Goal: Book appointment/travel/reservation

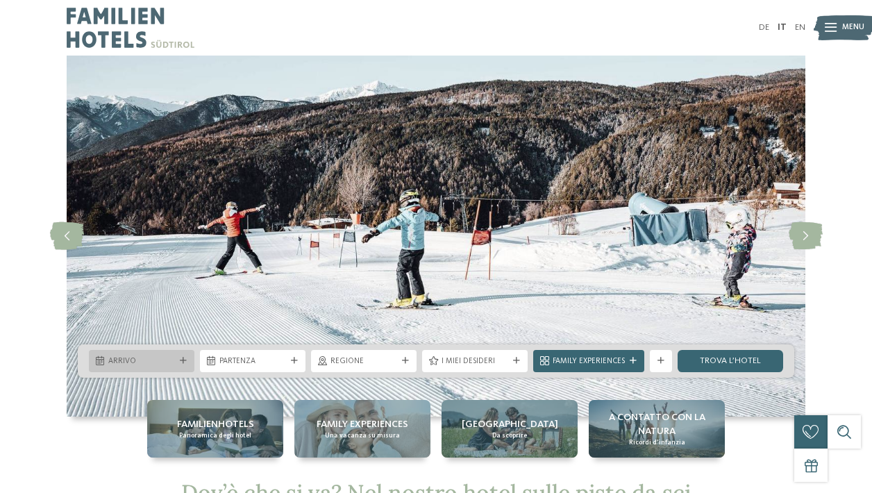
click at [178, 362] on div at bounding box center [183, 361] width 11 height 7
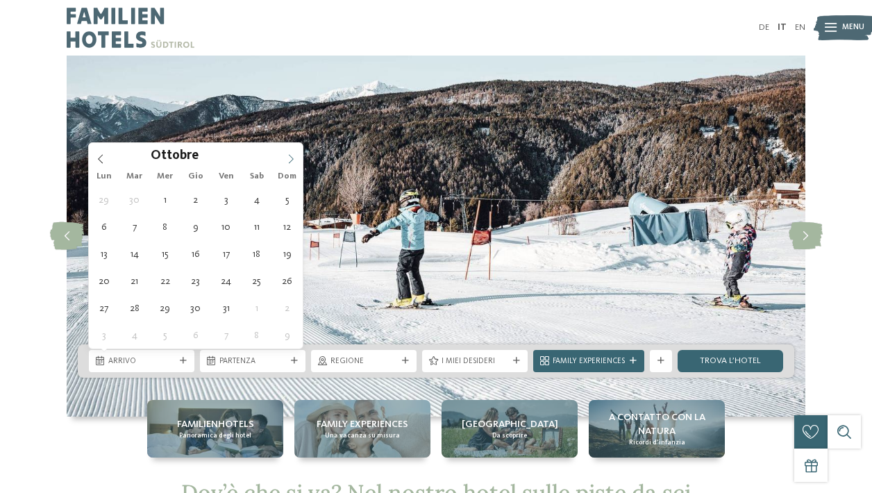
click at [291, 163] on icon at bounding box center [291, 159] width 10 height 10
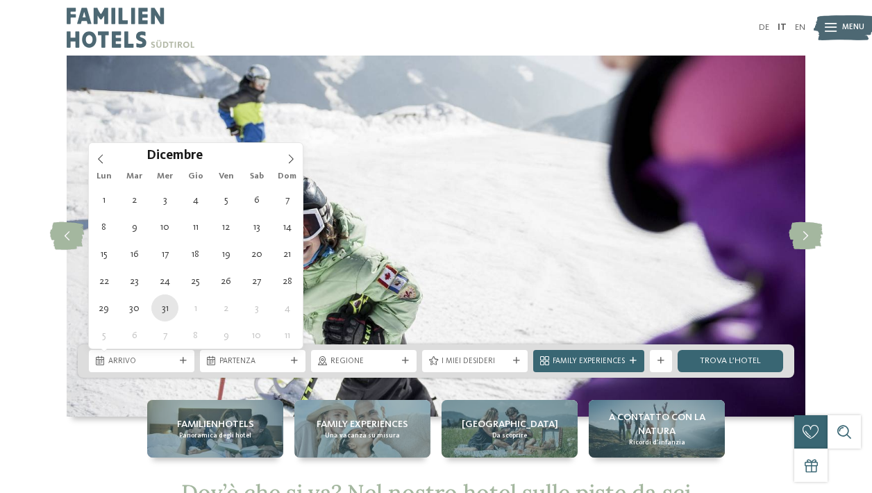
type div "[DATE]"
type input "****"
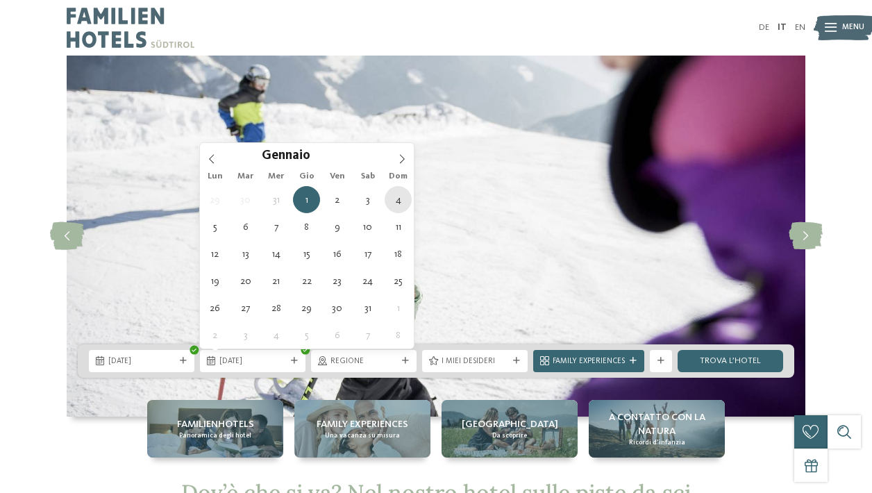
type div "[DATE]"
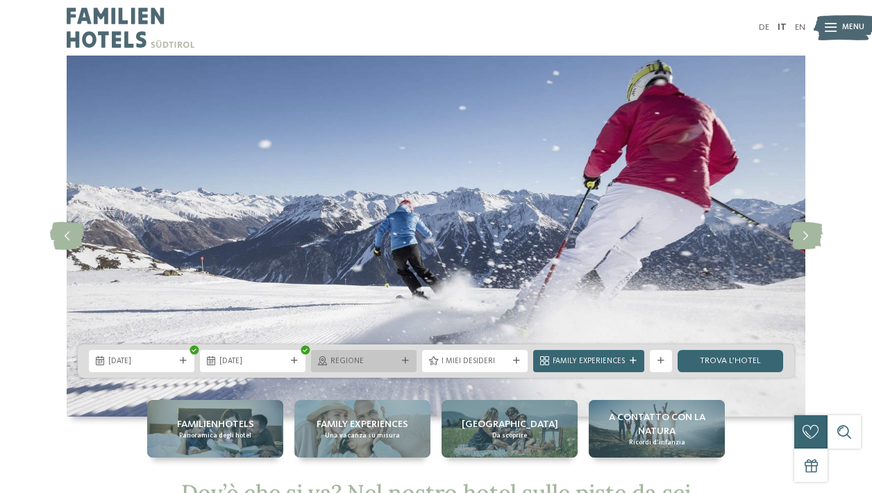
click at [377, 366] on span "Regione" at bounding box center [364, 361] width 67 height 11
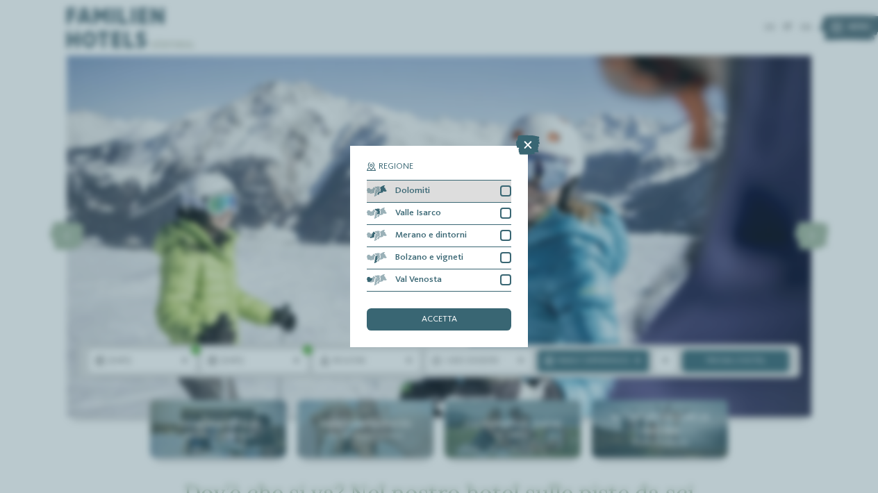
click at [505, 185] on div at bounding box center [505, 190] width 11 height 11
click at [442, 315] on span "accetta" at bounding box center [439, 319] width 35 height 9
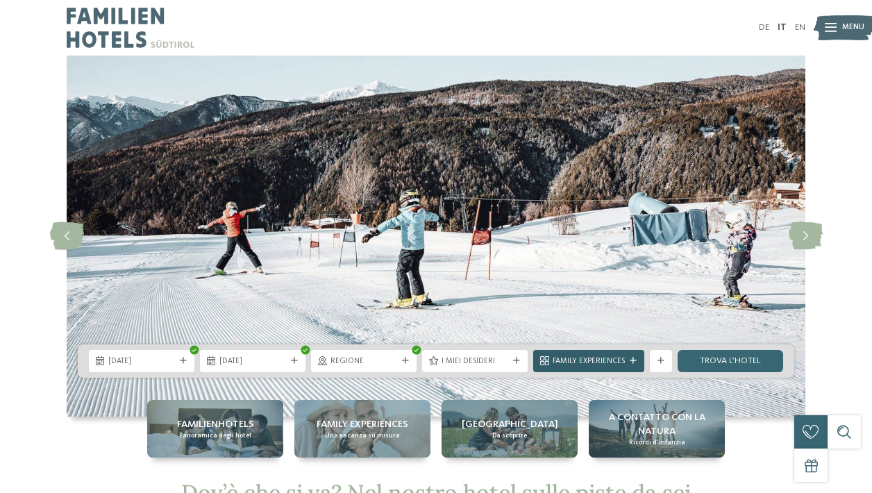
click at [603, 365] on span "Family Experiences" at bounding box center [589, 361] width 72 height 11
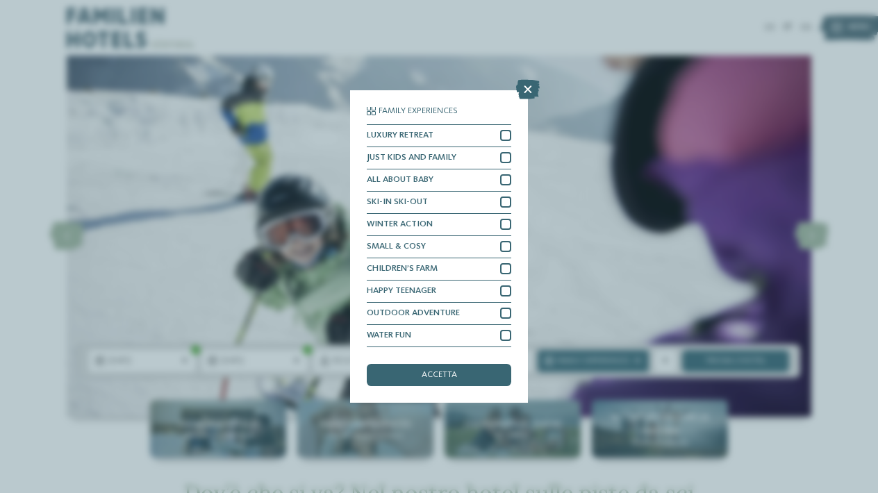
click at [615, 283] on div "Family Experiences LUXURY RETREAT JUST KIDS AND FAMILY" at bounding box center [439, 246] width 878 height 493
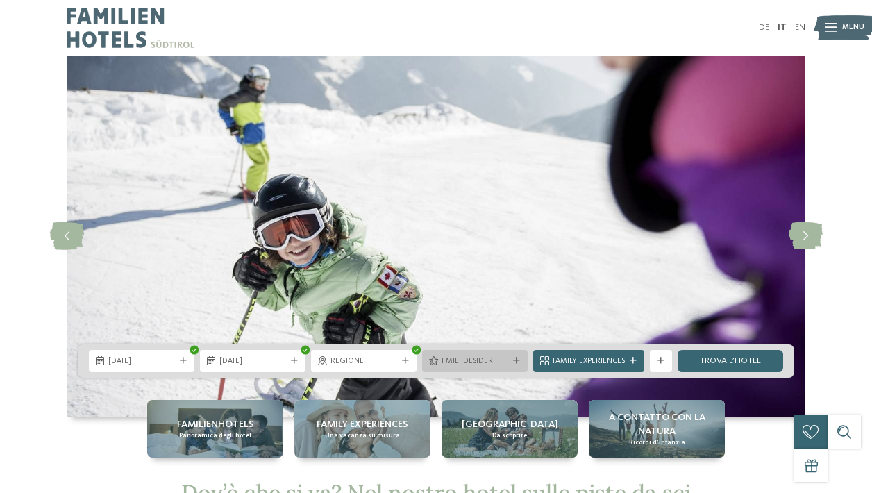
click at [444, 353] on div "I miei desideri" at bounding box center [475, 361] width 106 height 22
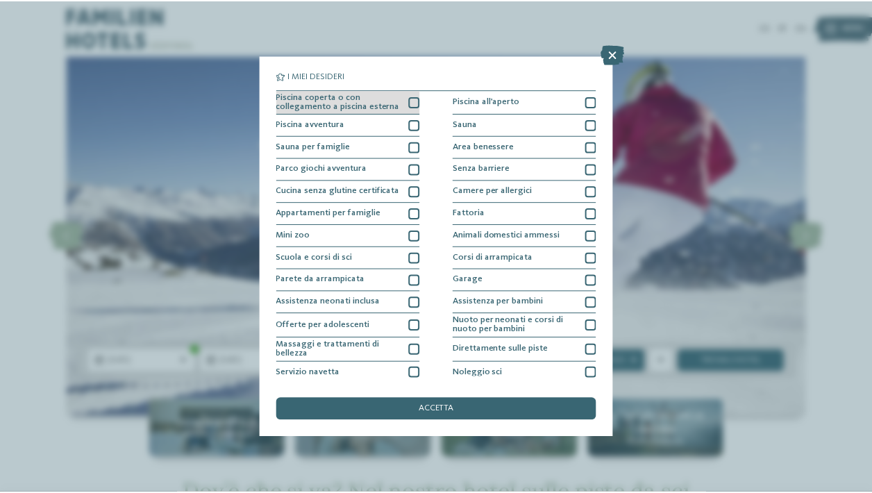
scroll to position [1, 0]
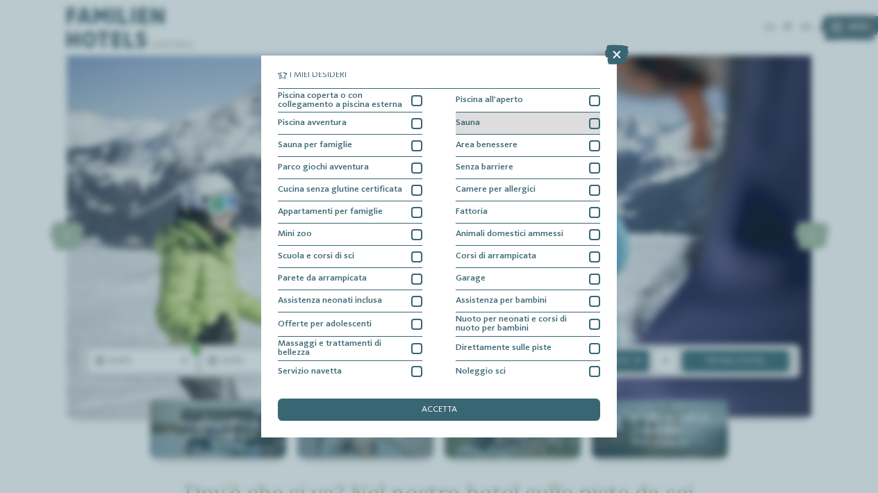
click at [586, 121] on div "Sauna" at bounding box center [528, 124] width 144 height 22
click at [572, 143] on div "Area benessere" at bounding box center [528, 146] width 144 height 22
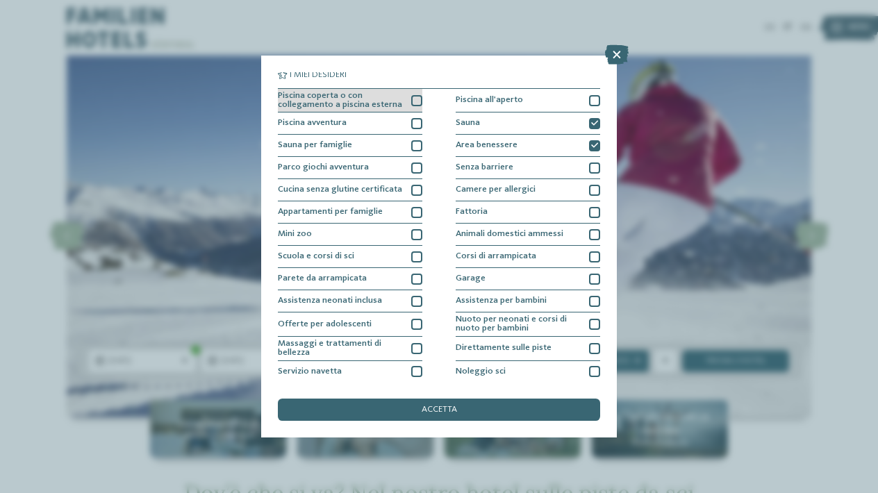
click at [418, 105] on div "Piscina coperta o con collegamento a piscina esterna" at bounding box center [350, 101] width 144 height 24
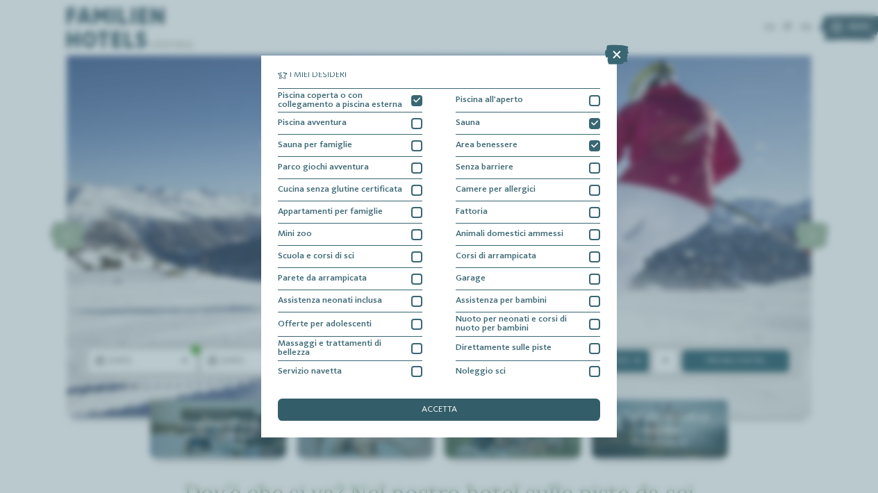
click at [419, 399] on div "accetta" at bounding box center [439, 410] width 322 height 22
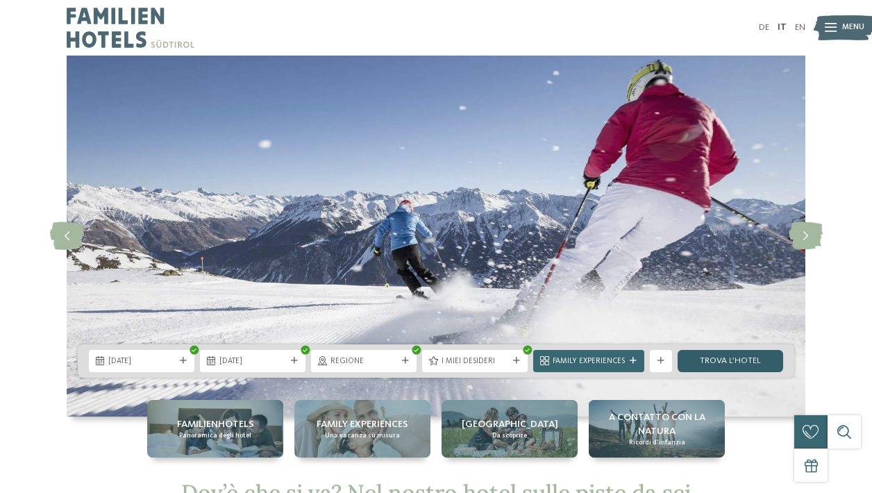
click at [730, 364] on link "trova l’hotel" at bounding box center [731, 361] width 106 height 22
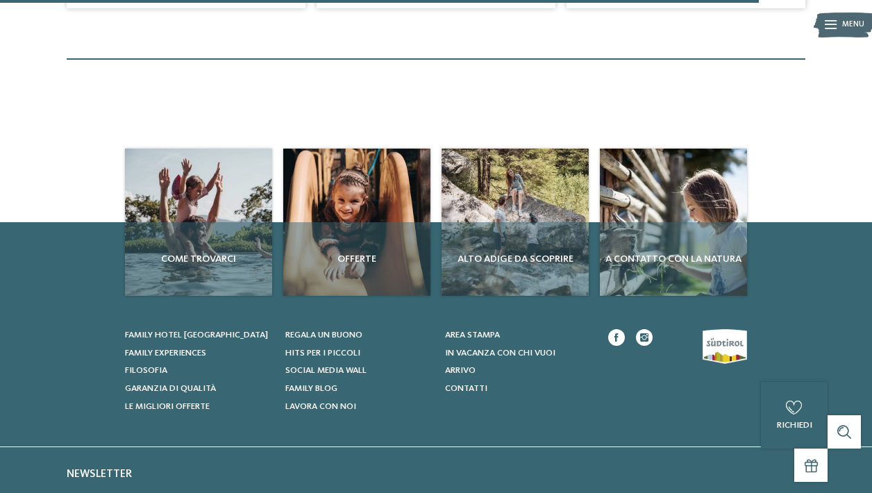
scroll to position [1127, 0]
